Goal: Information Seeking & Learning: Learn about a topic

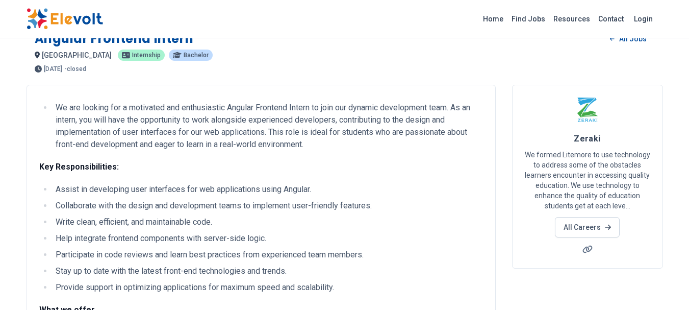
scroll to position [20, 0]
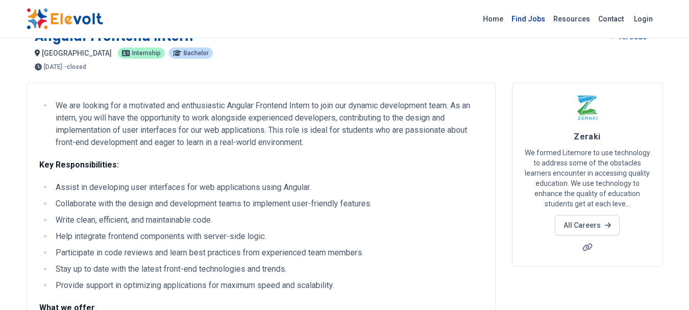
click at [534, 20] on link "Find Jobs" at bounding box center [529, 19] width 42 height 16
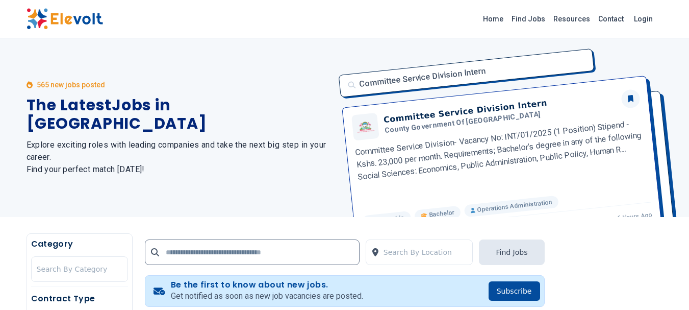
click at [205, 198] on div "565 new jobs posted The Latest Jobs in Kenya Explore exciting roles with leadin…" at bounding box center [180, 127] width 306 height 179
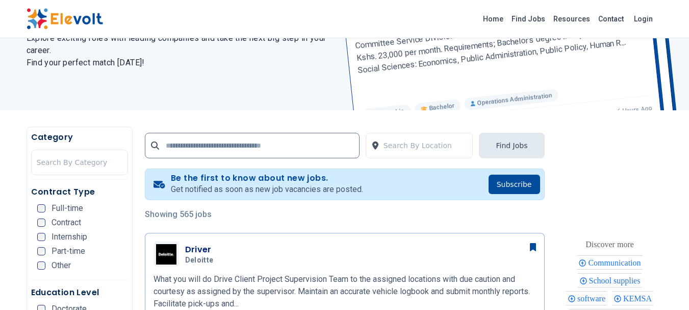
scroll to position [122, 0]
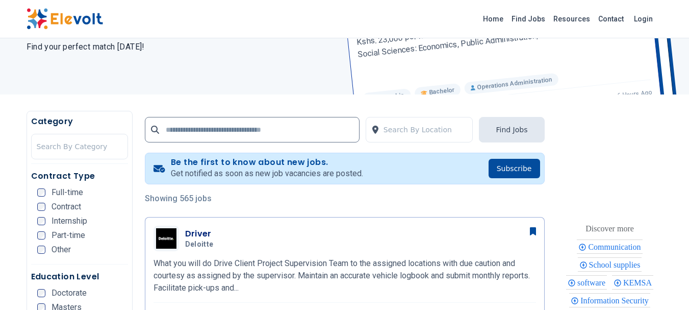
click at [84, 238] on span "Part-time" at bounding box center [69, 235] width 34 height 8
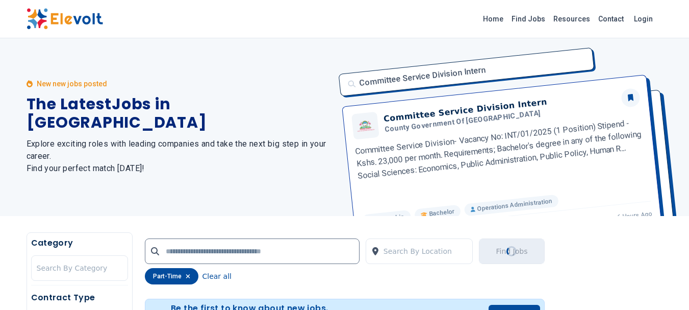
scroll to position [0, 0]
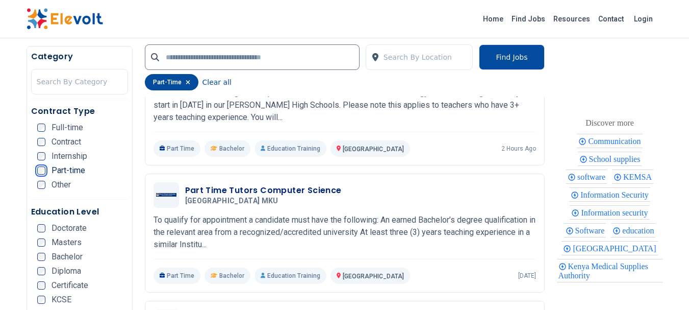
scroll to position [326, 0]
click at [61, 271] on span "Diploma" at bounding box center [67, 271] width 30 height 8
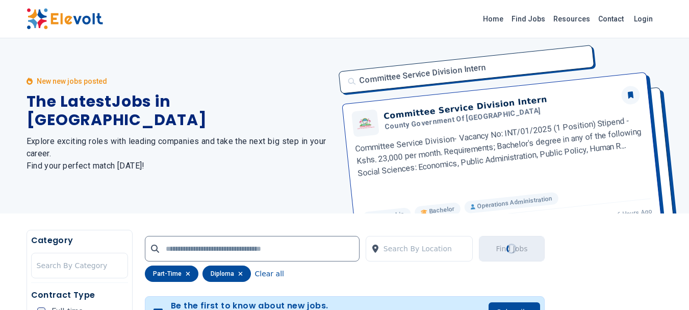
scroll to position [0, 0]
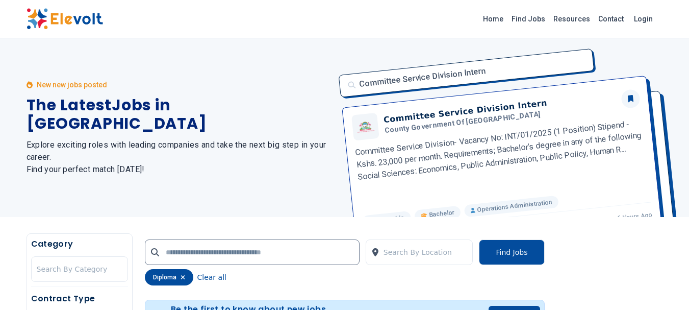
click at [268, 286] on div "Search By Location Find Jobs diploma Clear all" at bounding box center [345, 262] width 400 height 58
click at [496, 255] on button "Find Jobs" at bounding box center [511, 252] width 65 height 26
click at [294, 260] on input "text" at bounding box center [252, 252] width 215 height 26
type input "*"
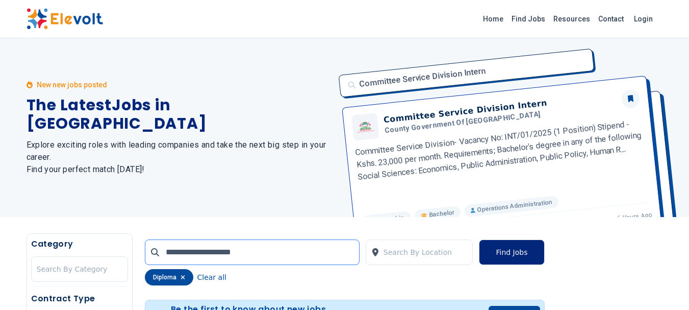
type input "**********"
click at [516, 253] on button "Find Jobs" at bounding box center [511, 252] width 65 height 26
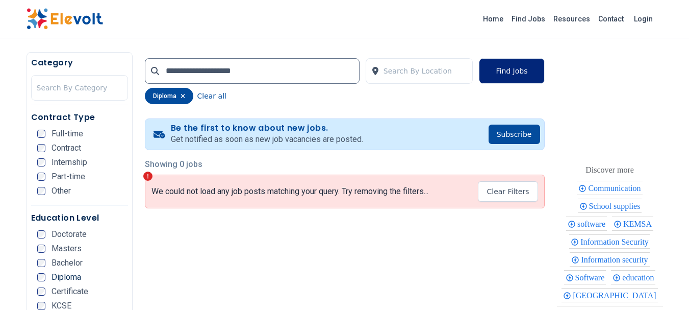
scroll to position [184, 0]
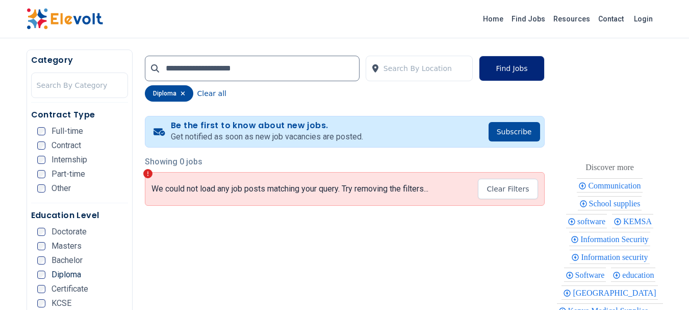
click at [76, 274] on span "Diploma" at bounding box center [67, 274] width 30 height 8
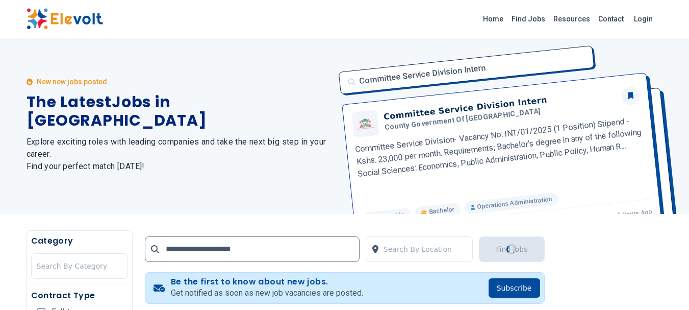
scroll to position [0, 0]
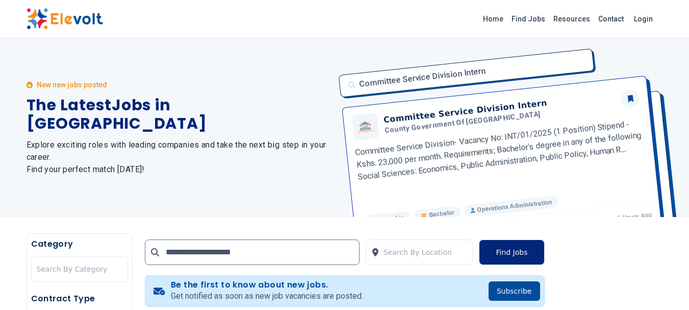
click at [224, 168] on div "New new jobs posted The Latest Jobs in Kenya Explore exciting roles with leadin…" at bounding box center [180, 127] width 306 height 179
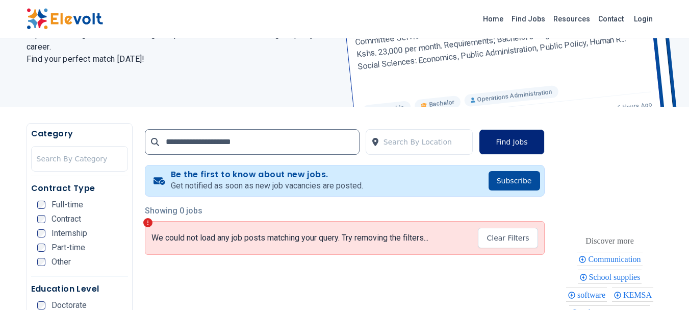
scroll to position [204, 0]
